Goal: Task Accomplishment & Management: Manage account settings

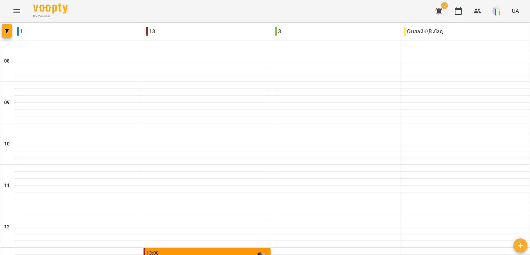
scroll to position [312, 0]
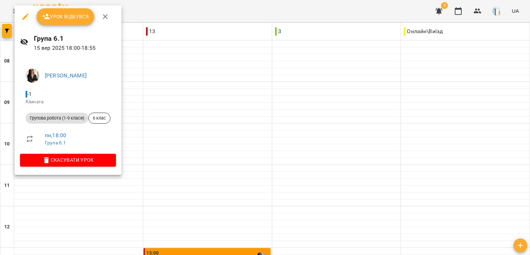
click at [56, 15] on span "Урок відбувся" at bounding box center [65, 16] width 47 height 8
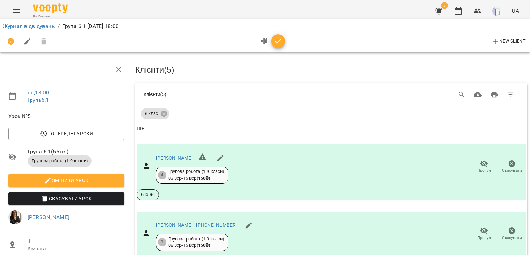
scroll to position [250, 0]
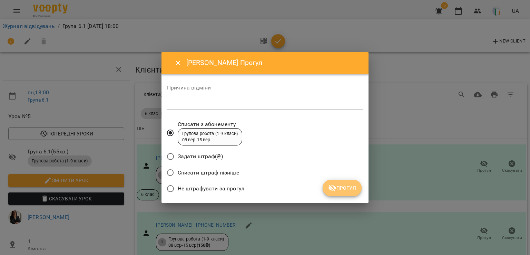
click at [339, 188] on span "Прогул" at bounding box center [342, 188] width 28 height 8
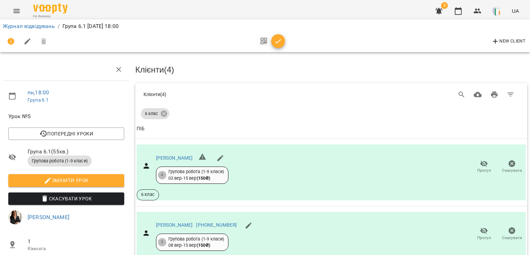
click at [279, 42] on icon "button" at bounding box center [278, 41] width 8 height 8
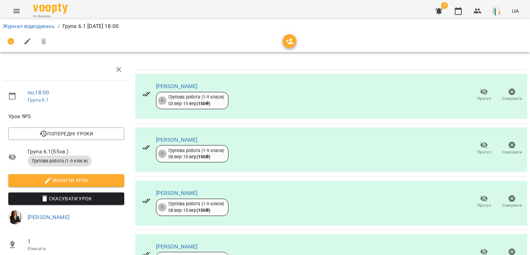
scroll to position [95, 0]
click at [459, 12] on icon "button" at bounding box center [458, 11] width 8 height 8
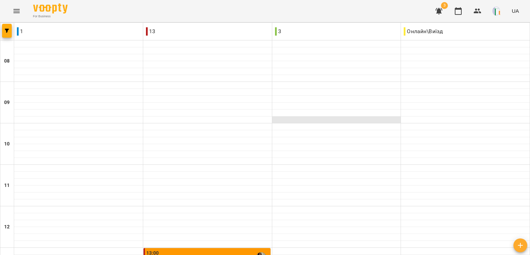
scroll to position [197, 0]
